Goal: Transaction & Acquisition: Purchase product/service

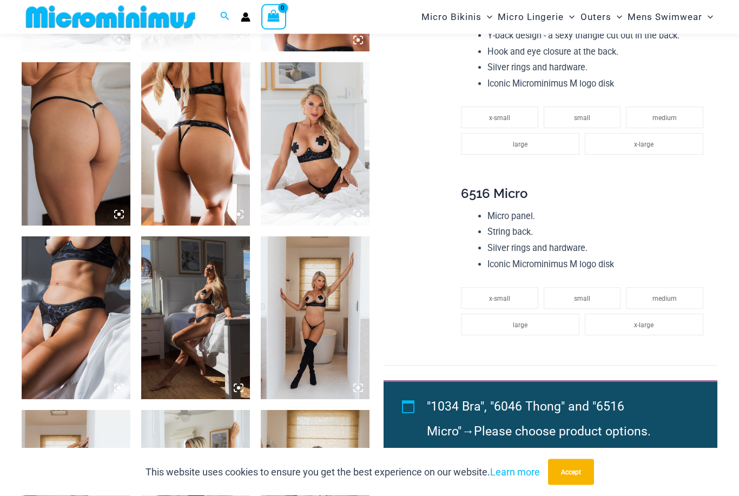
scroll to position [743, 0]
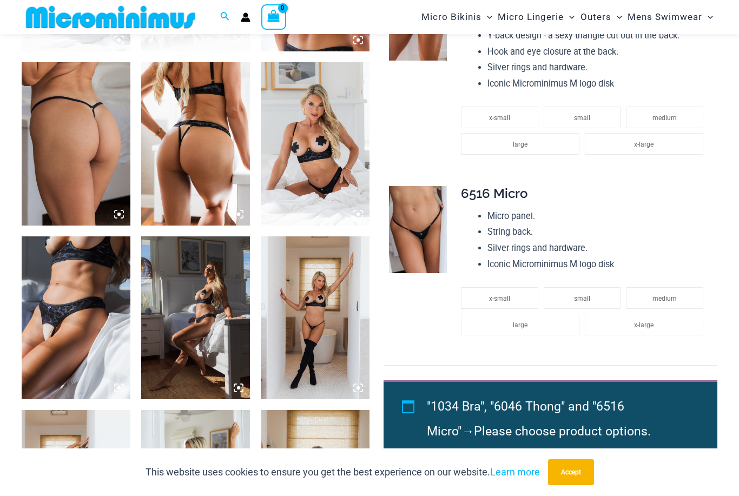
click at [312, 319] on img at bounding box center [315, 317] width 109 height 163
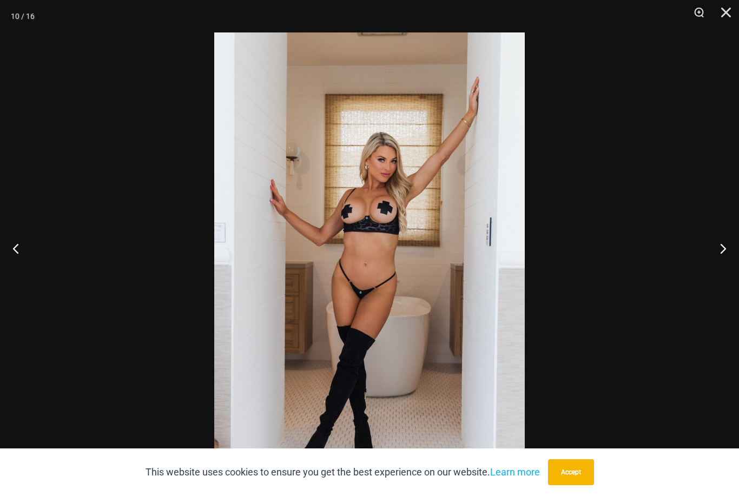
click at [725, 272] on button "Next" at bounding box center [718, 248] width 41 height 54
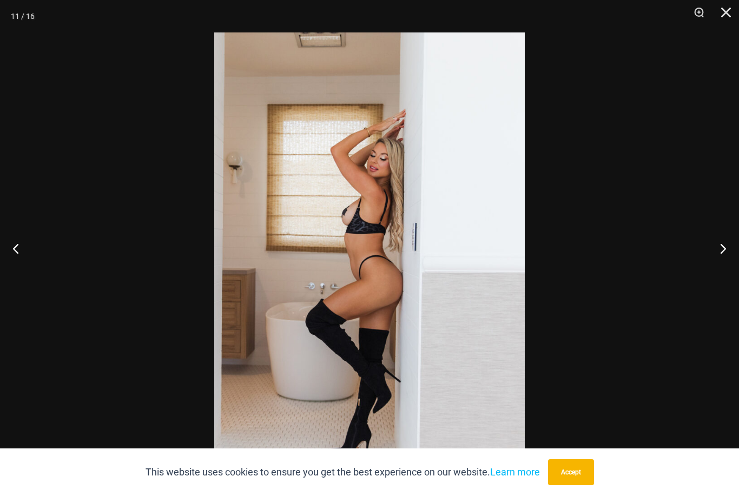
click at [723, 274] on button "Next" at bounding box center [718, 248] width 41 height 54
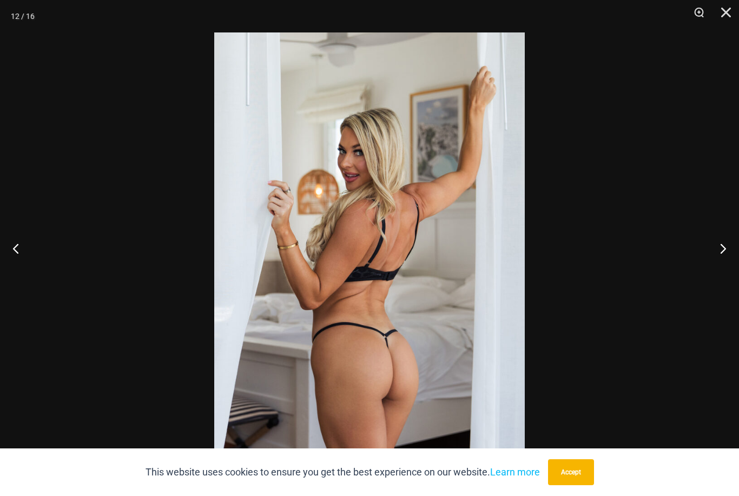
click at [723, 275] on button "Next" at bounding box center [718, 248] width 41 height 54
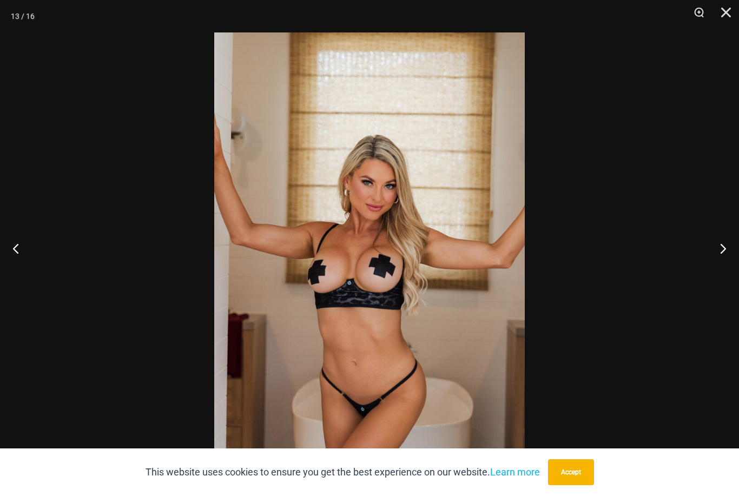
click at [724, 275] on button "Next" at bounding box center [718, 248] width 41 height 54
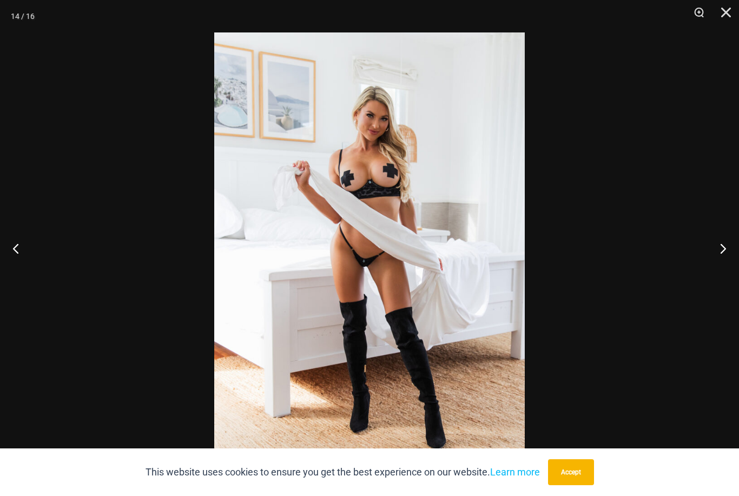
click at [723, 275] on button "Next" at bounding box center [718, 248] width 41 height 54
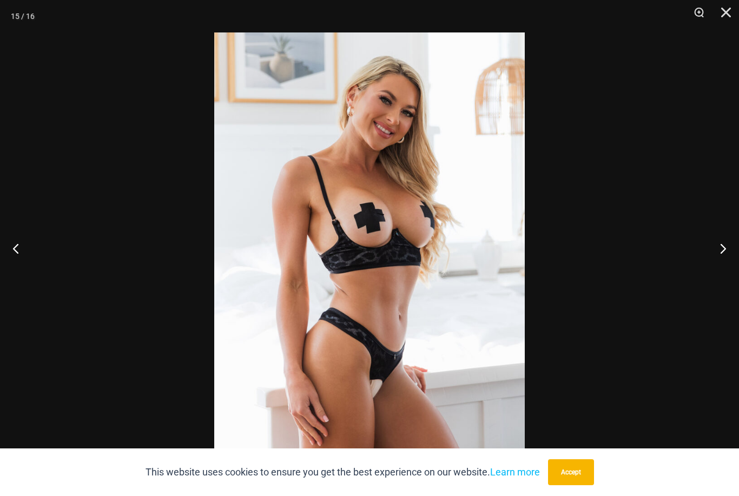
click at [723, 275] on button "Next" at bounding box center [718, 248] width 41 height 54
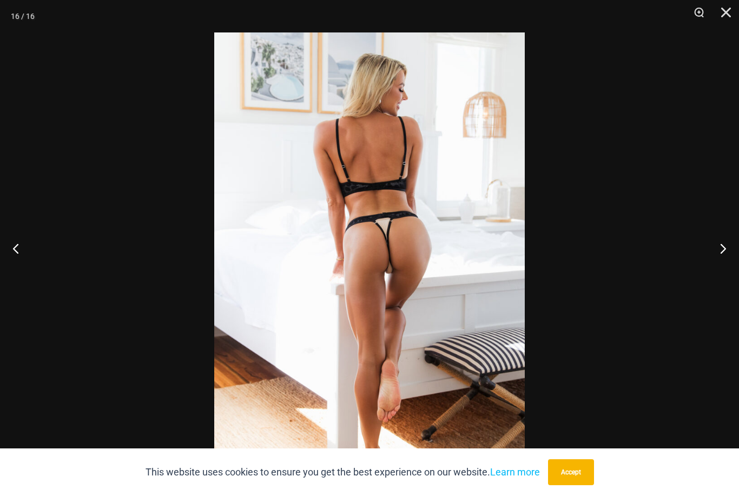
click at [721, 275] on button "Next" at bounding box center [718, 248] width 41 height 54
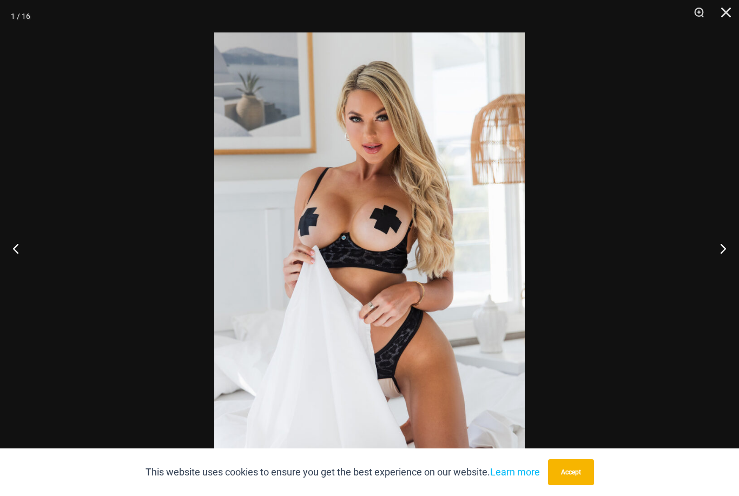
click at [721, 275] on button "Next" at bounding box center [718, 248] width 41 height 54
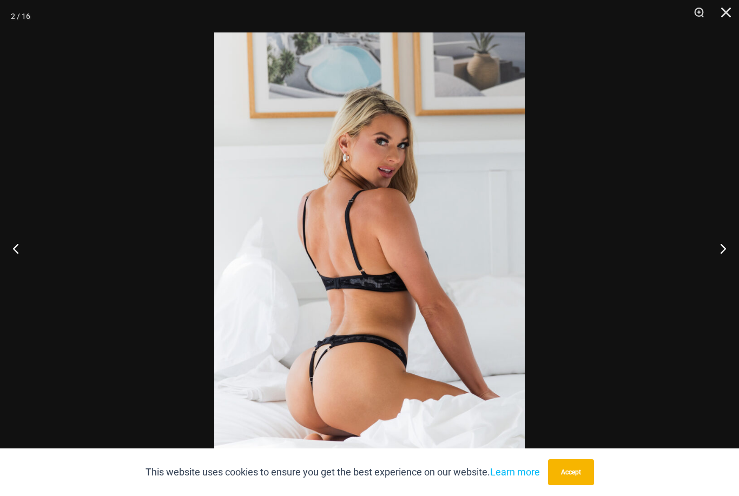
click at [721, 275] on button "Next" at bounding box center [718, 248] width 41 height 54
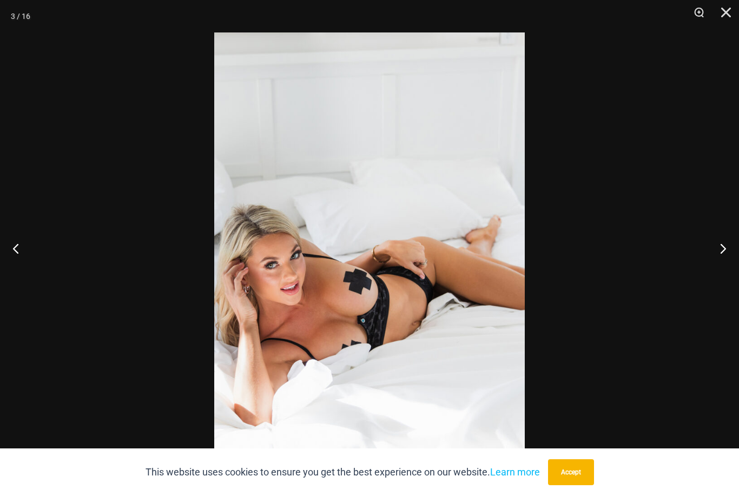
click at [720, 275] on button "Next" at bounding box center [718, 248] width 41 height 54
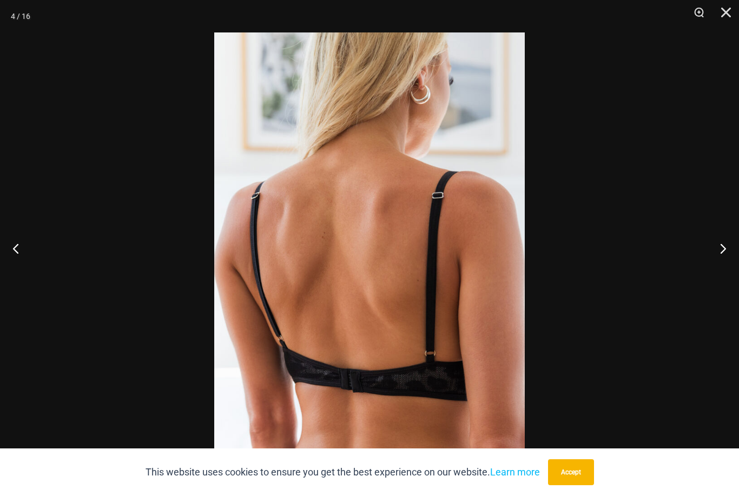
click at [721, 275] on button "Next" at bounding box center [718, 248] width 41 height 54
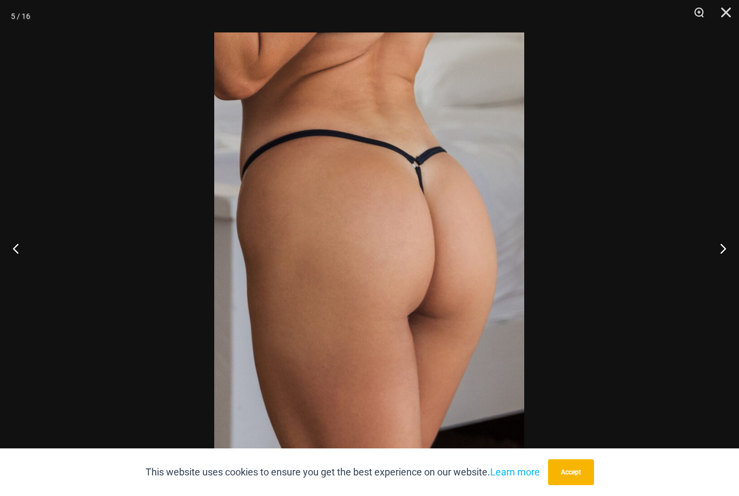
click at [721, 275] on button "Next" at bounding box center [718, 248] width 41 height 54
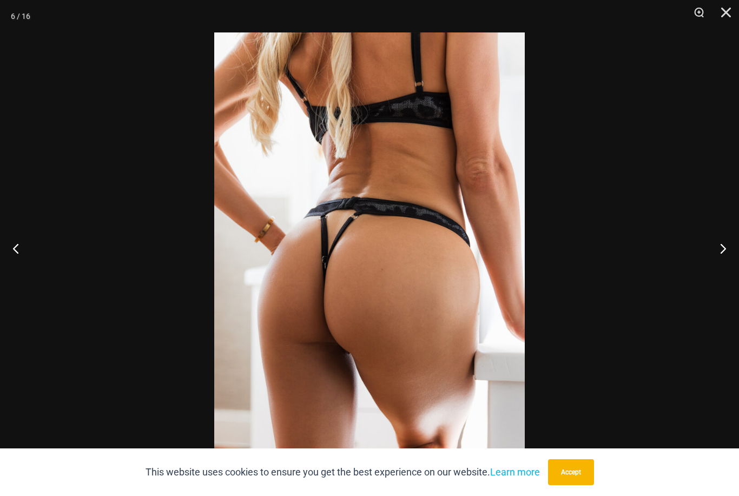
click at [733, 13] on button "Close" at bounding box center [722, 16] width 27 height 32
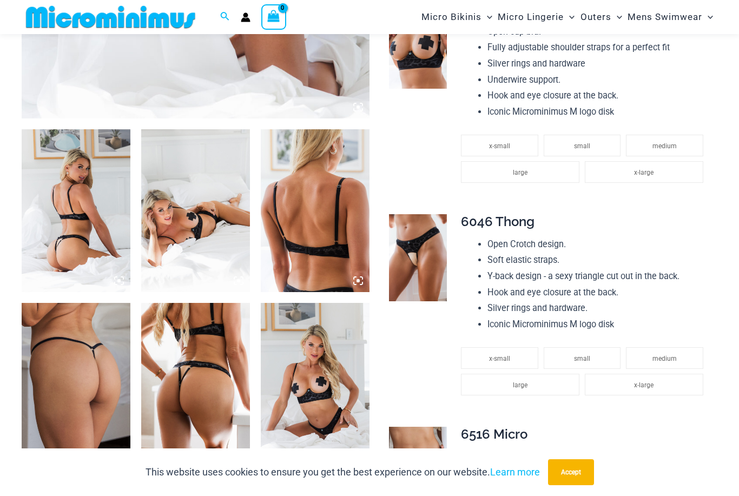
scroll to position [501, 0]
